Goal: Information Seeking & Learning: Learn about a topic

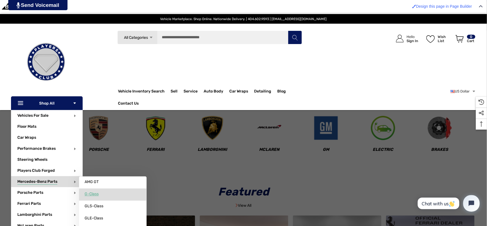
click at [97, 194] on span "G-Class" at bounding box center [92, 194] width 14 height 5
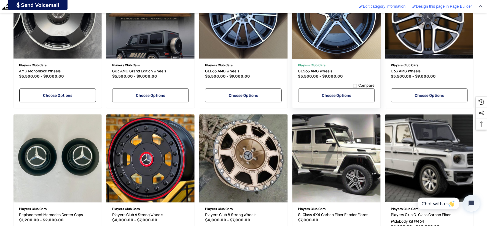
scroll to position [245, 0]
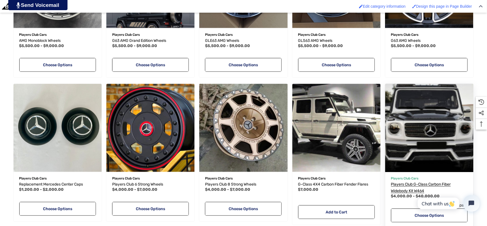
click at [431, 186] on span "Players Club G-Class Carbon Fiber Widebody Kit W464" at bounding box center [421, 188] width 60 height 11
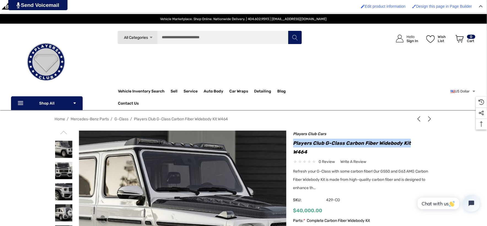
drag, startPoint x: 293, startPoint y: 144, endPoint x: 410, endPoint y: 140, distance: 117.0
click at [410, 140] on h1 "Players Club G-Class Carbon Fiber Widebody Kit W464" at bounding box center [362, 148] width 139 height 18
copy h1 "Players Club G-Class Carbon Fiber Widebody Kit"
drag, startPoint x: 307, startPoint y: 143, endPoint x: 306, endPoint y: 151, distance: 8.4
click at [306, 151] on h1 "Players Club G-Class Carbon Fiber Widebody Kit W464" at bounding box center [362, 148] width 139 height 18
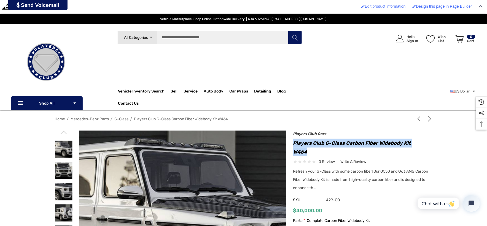
copy h1 "Players Club G-Class Carbon Fiber Widebody Kit W464"
